Goal: Contribute content

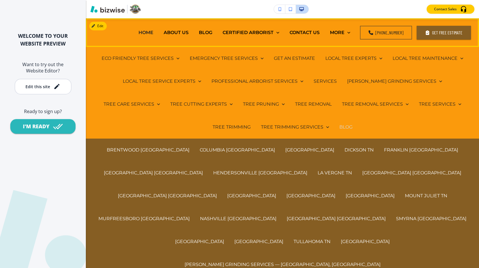
click at [340, 129] on p "BLOG" at bounding box center [346, 127] width 13 height 7
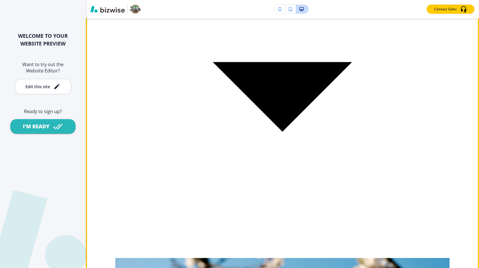
scroll to position [203, 0]
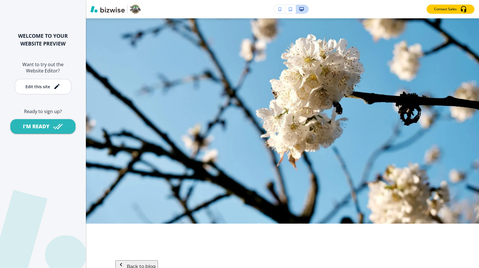
scroll to position [0, 0]
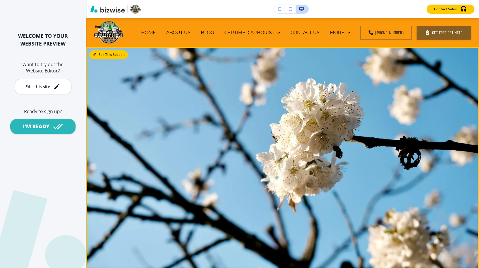
drag, startPoint x: 98, startPoint y: 55, endPoint x: 107, endPoint y: 53, distance: 9.0
click at [98, 55] on button "Edit This Section" at bounding box center [108, 54] width 39 height 9
click at [107, 53] on button "Edit This Section" at bounding box center [108, 54] width 39 height 9
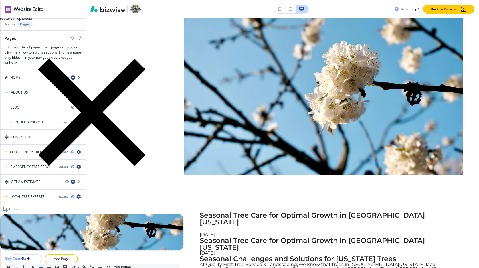
scroll to position [145, 0]
drag, startPoint x: 79, startPoint y: 131, endPoint x: 1, endPoint y: 121, distance: 78.7
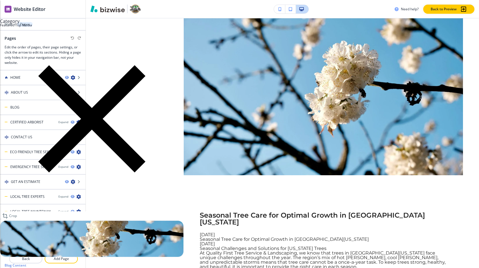
scroll to position [138, 0]
